Goal: Check status: Check status

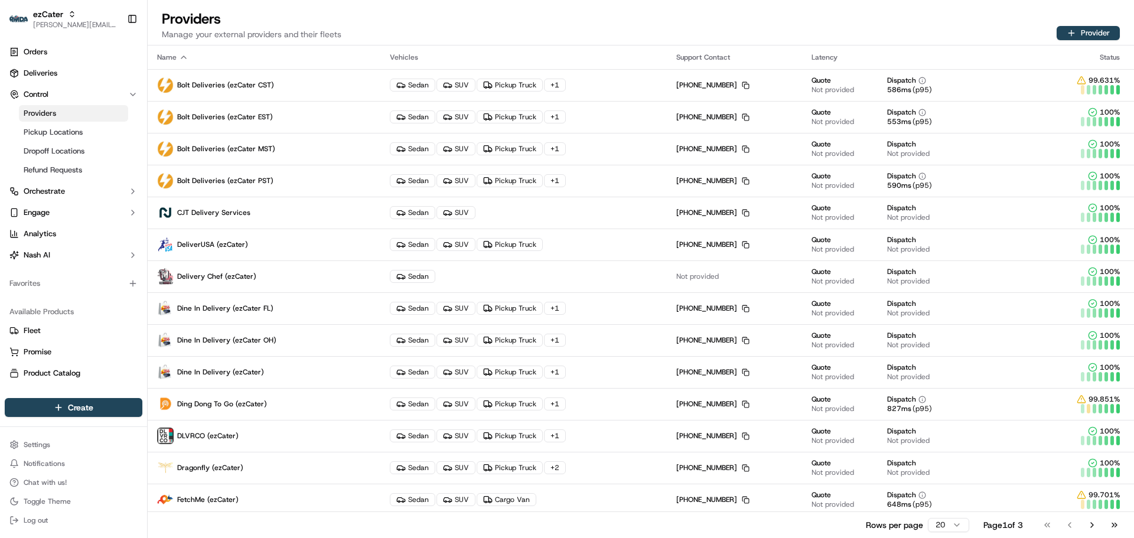
click at [937, 520] on html "ezCater jeff@usenash.com Toggle Sidebar Orders Deliveries Control Providers Pic…" at bounding box center [567, 269] width 1134 height 538
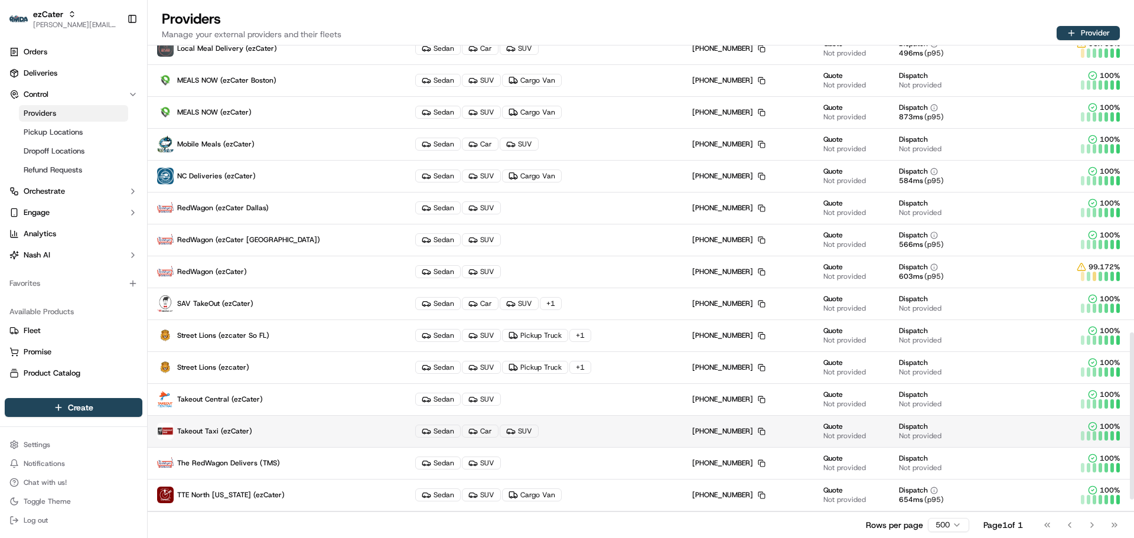
scroll to position [886, 0]
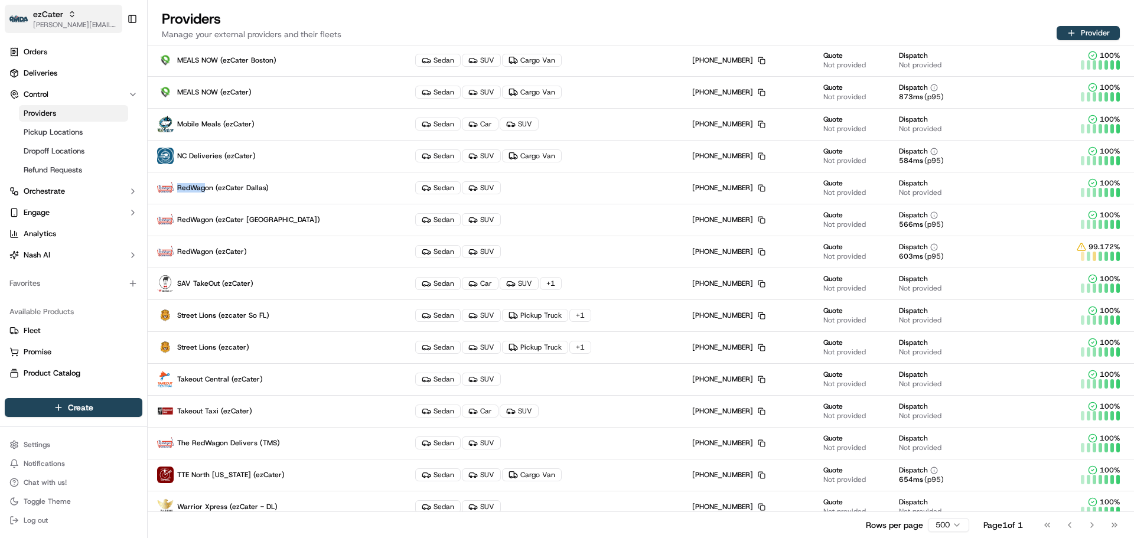
click at [72, 25] on span "[PERSON_NAME][EMAIL_ADDRESS][DOMAIN_NAME]" at bounding box center [75, 24] width 84 height 9
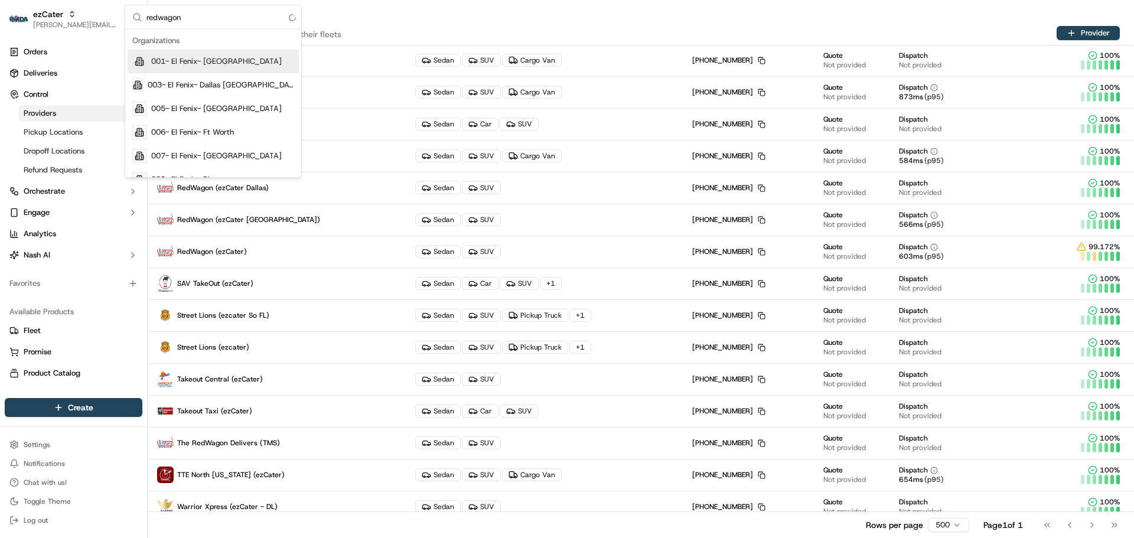
type input "redwagon"
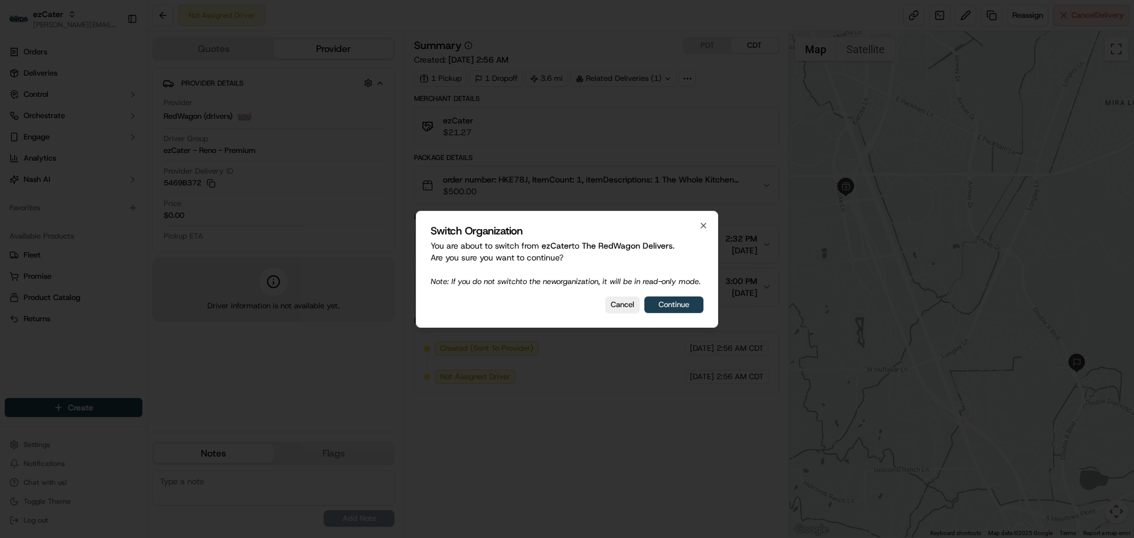
click at [672, 313] on button "Continue" at bounding box center [673, 305] width 59 height 17
